Goal: Information Seeking & Learning: Learn about a topic

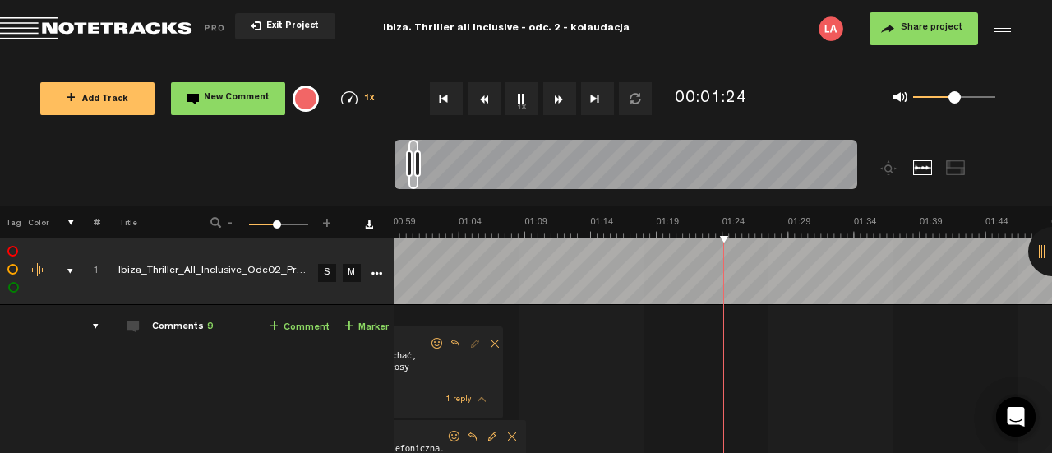
scroll to position [0, 791]
click at [99, 327] on td "Comments 9 + Comment + Marker" at bounding box center [246, 410] width 294 height 211
click at [85, 326] on div "comments" at bounding box center [88, 326] width 25 height 16
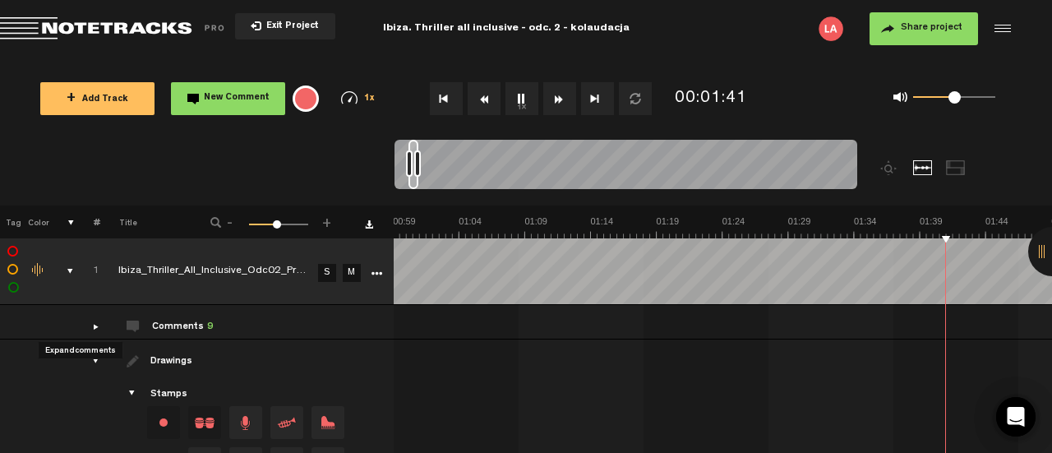
click at [85, 326] on div "comments" at bounding box center [88, 326] width 25 height 16
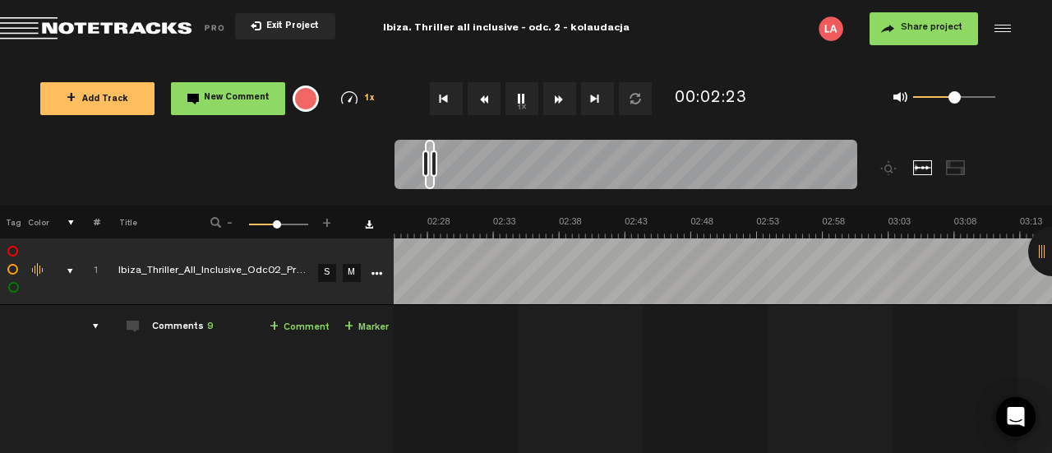
scroll to position [0, 1846]
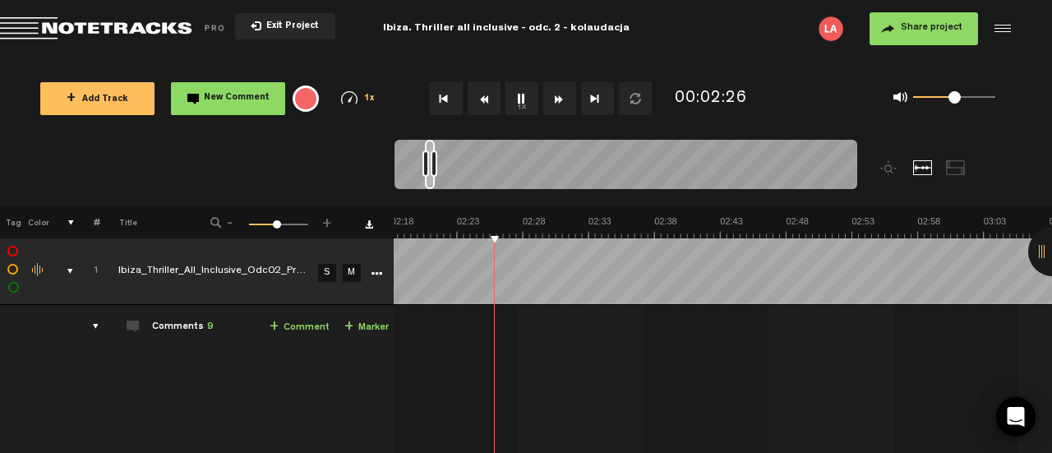
click at [953, 165] on div at bounding box center [956, 167] width 20 height 15
click at [921, 169] on div at bounding box center [923, 167] width 20 height 15
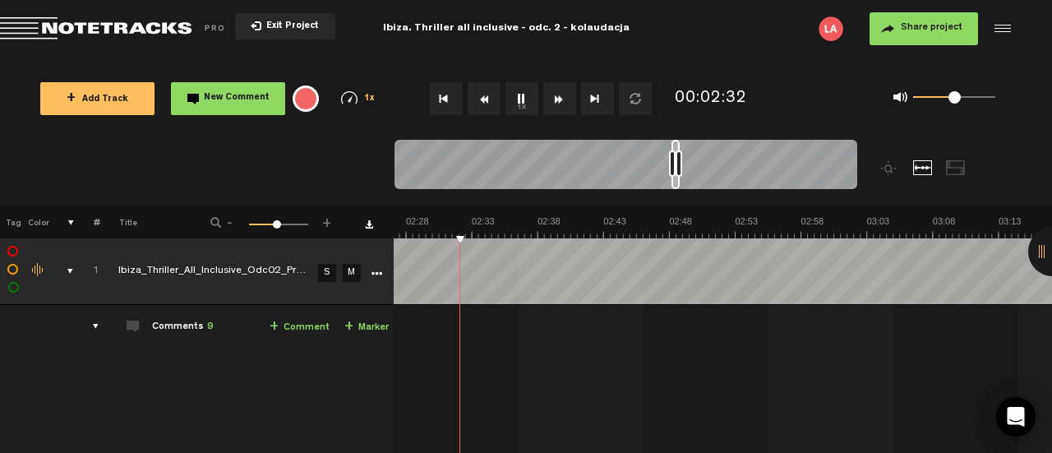
scroll to position [0, 1962]
drag, startPoint x: 429, startPoint y: 180, endPoint x: 675, endPoint y: 141, distance: 249.7
click at [675, 141] on div at bounding box center [675, 164] width 8 height 49
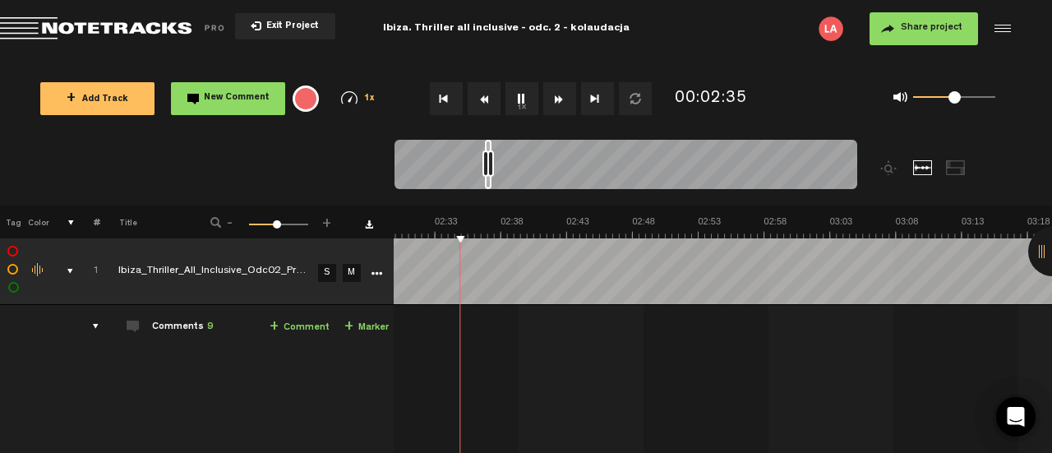
drag, startPoint x: 675, startPoint y: 141, endPoint x: 491, endPoint y: 157, distance: 185.6
click at [491, 157] on div at bounding box center [625, 167] width 463 height 55
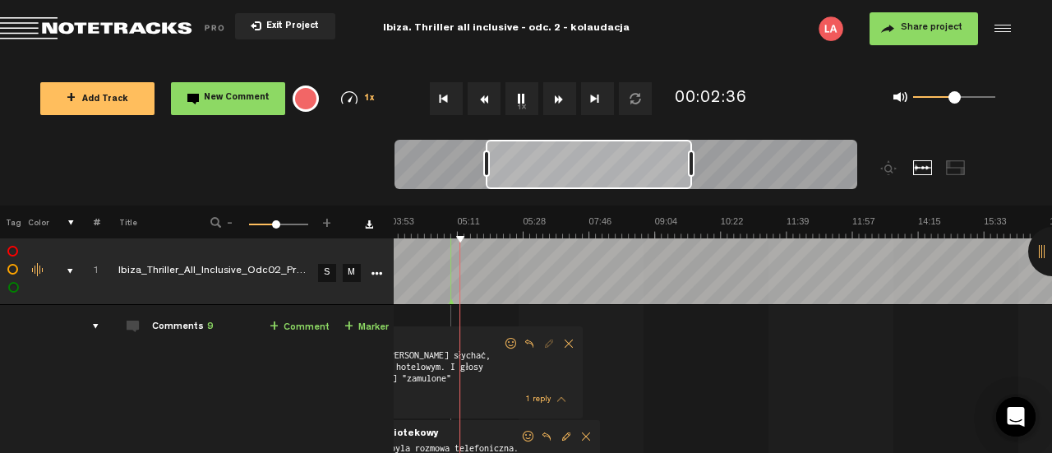
scroll to position [0, 126]
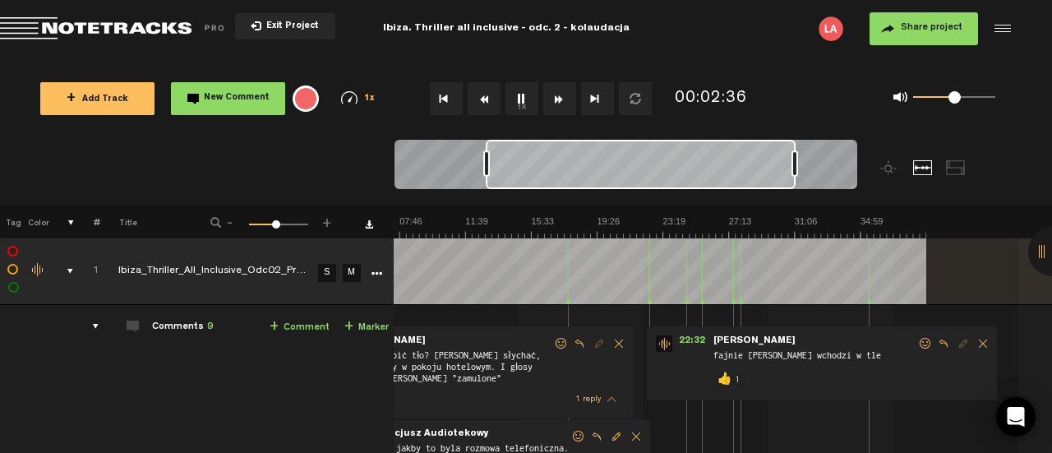
drag, startPoint x: 491, startPoint y: 157, endPoint x: 793, endPoint y: 116, distance: 305.2
click at [793, 58] on div "Loading... 100% + Add Track New Comment 1x 0.25x 0.5x 0.75x 1x 1.25x 1.5x 1.75x…" at bounding box center [526, 58] width 1052 height 0
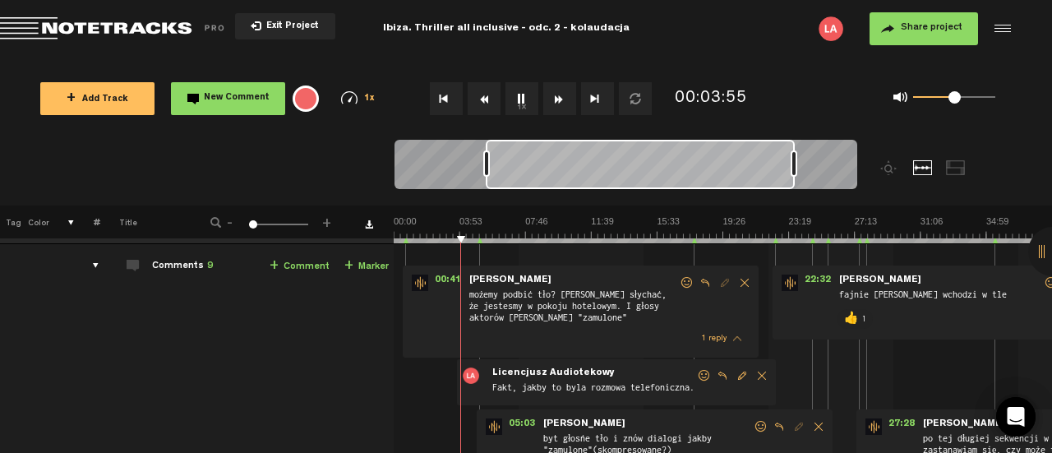
scroll to position [62, 1]
click at [888, 231] on img at bounding box center [723, 226] width 658 height 23
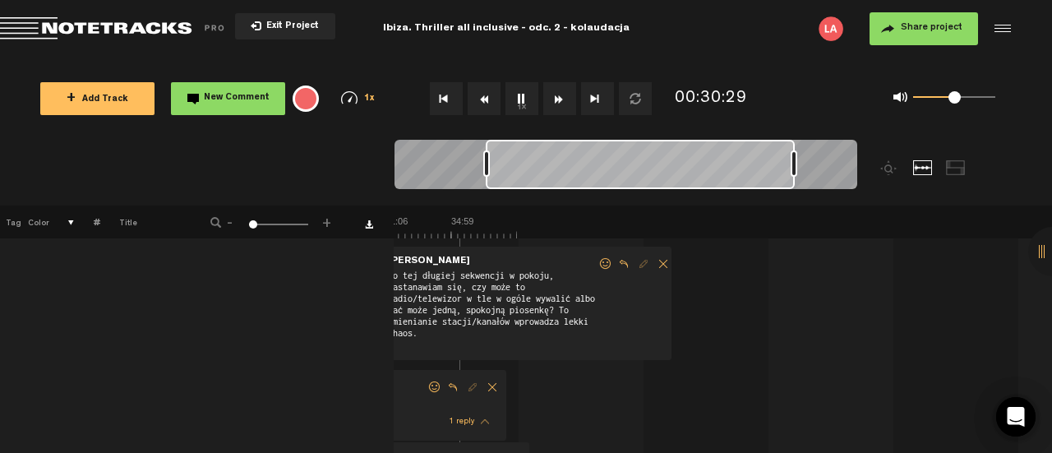
scroll to position [0, 0]
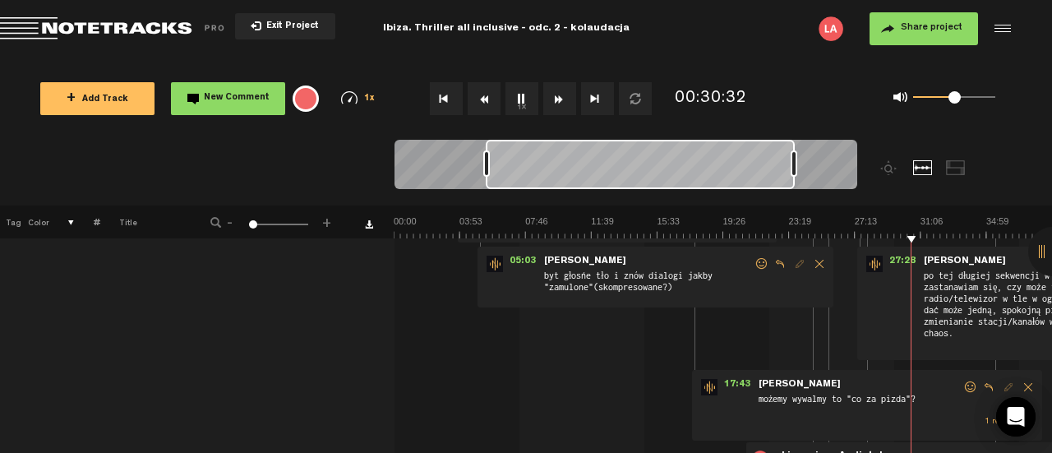
click at [1014, 234] on img at bounding box center [723, 226] width 658 height 23
click at [914, 232] on img at bounding box center [723, 226] width 658 height 23
